Goal: Navigation & Orientation: Find specific page/section

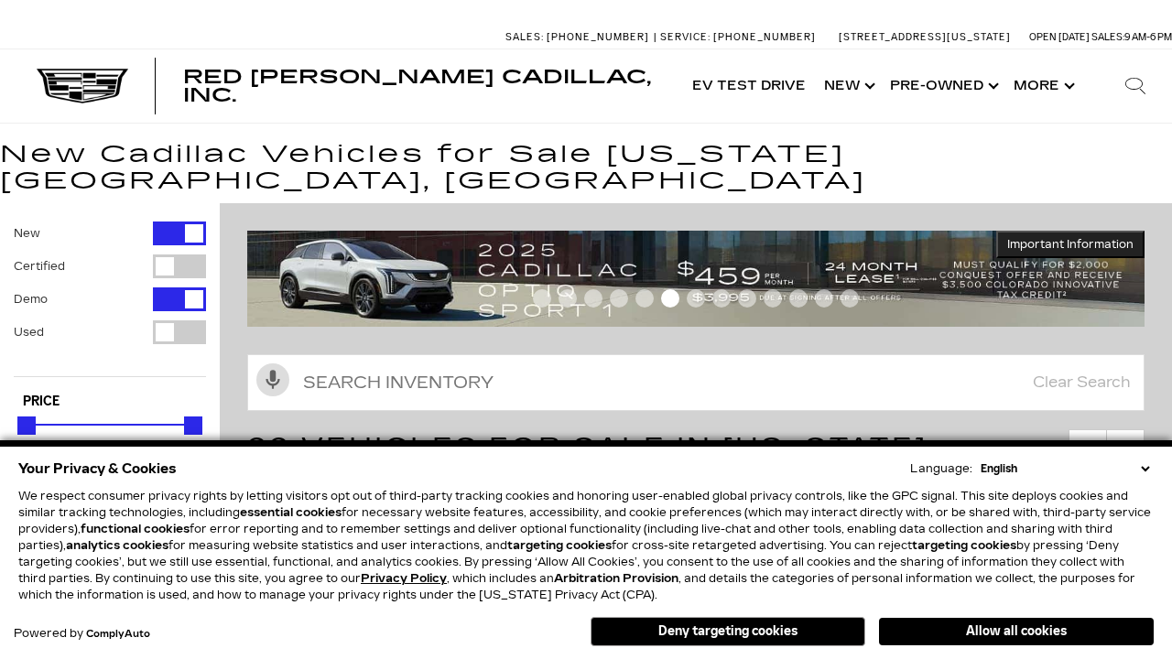
scroll to position [996, 0]
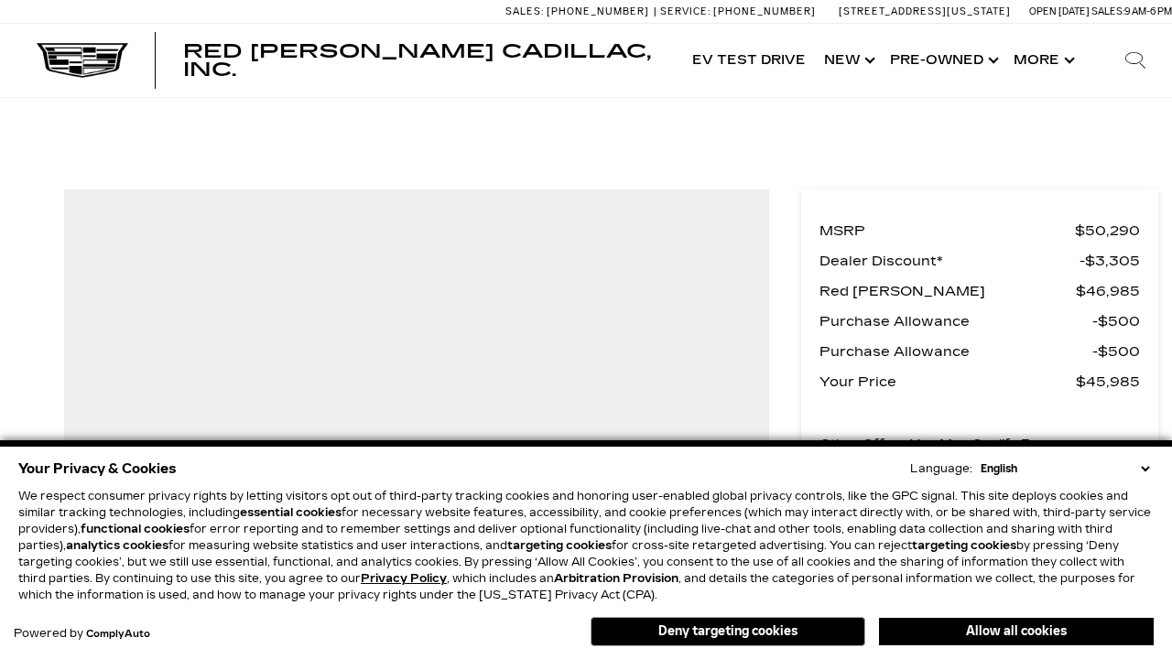
scroll to position [999, 0]
